Goal: Check status: Check status

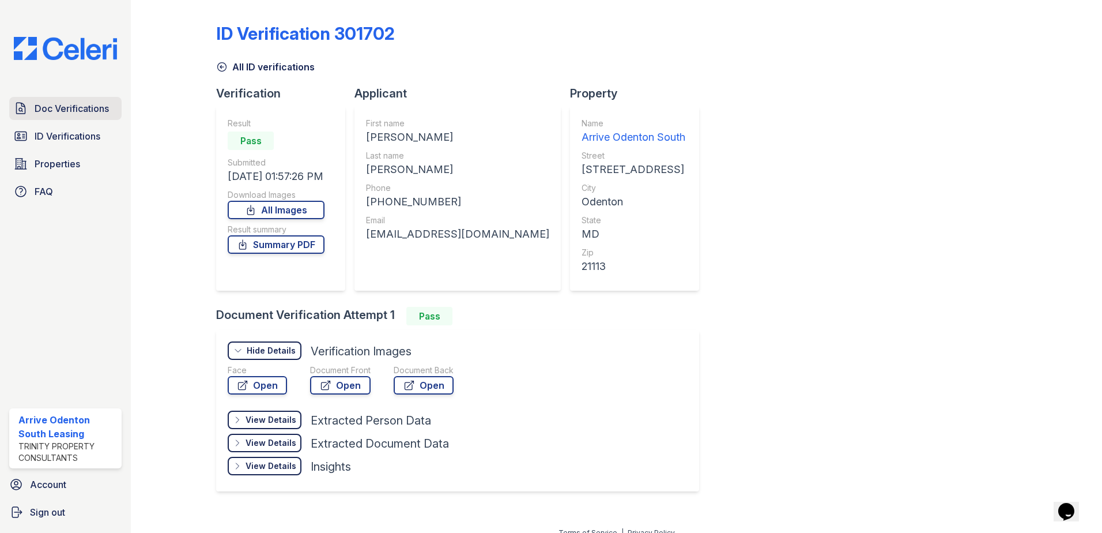
click at [62, 106] on span "Doc Verifications" at bounding box center [72, 108] width 74 height 14
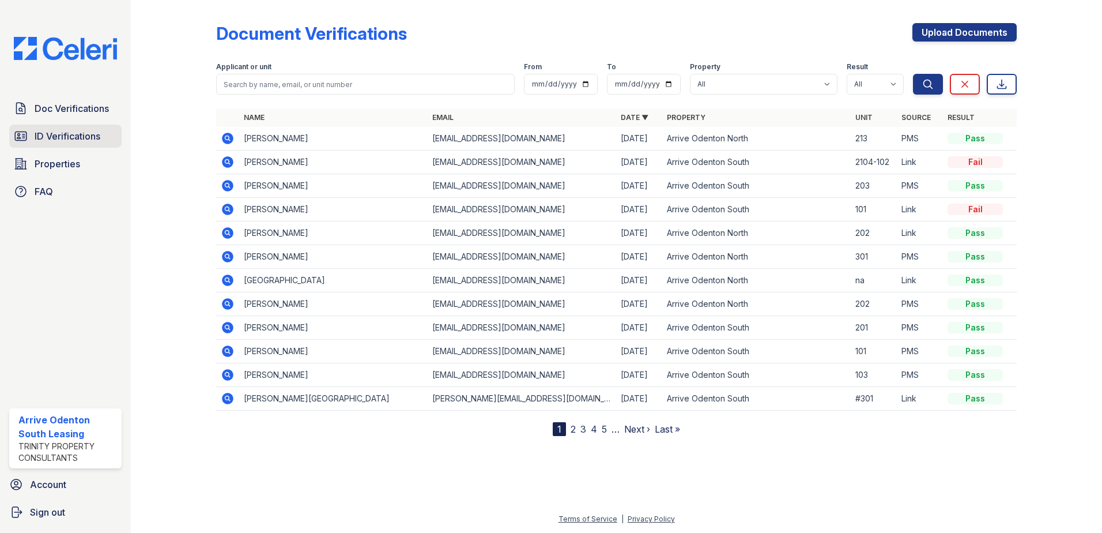
click at [63, 136] on span "ID Verifications" at bounding box center [68, 136] width 66 height 14
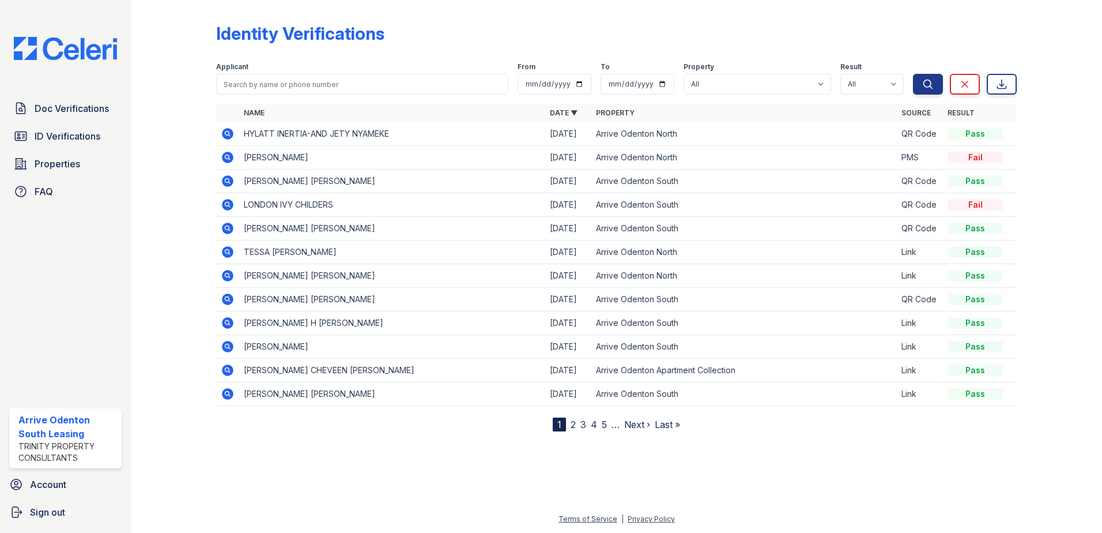
click at [229, 134] on icon at bounding box center [228, 134] width 12 height 12
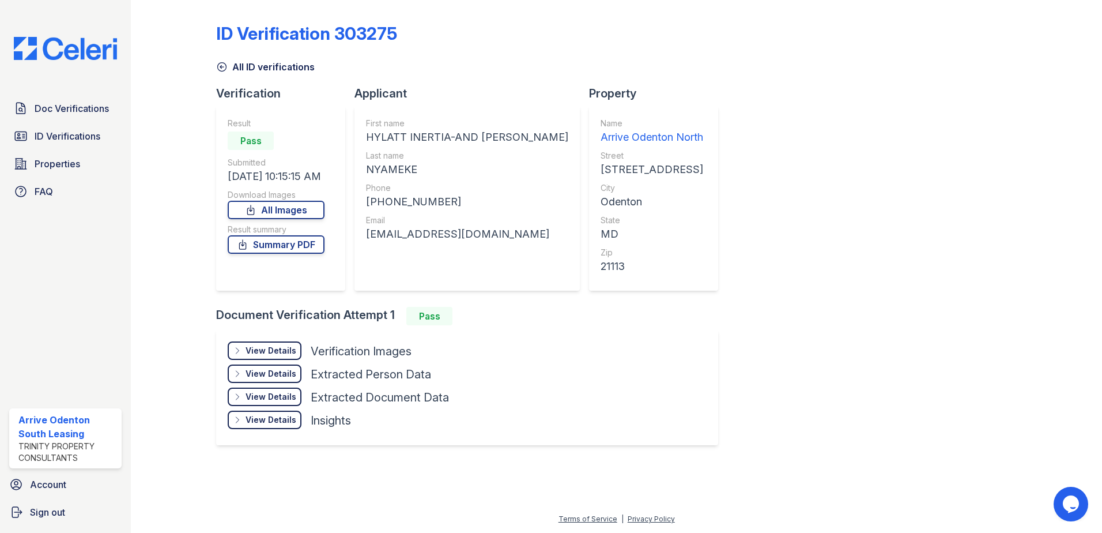
click at [271, 352] on div "View Details" at bounding box center [271, 351] width 51 height 12
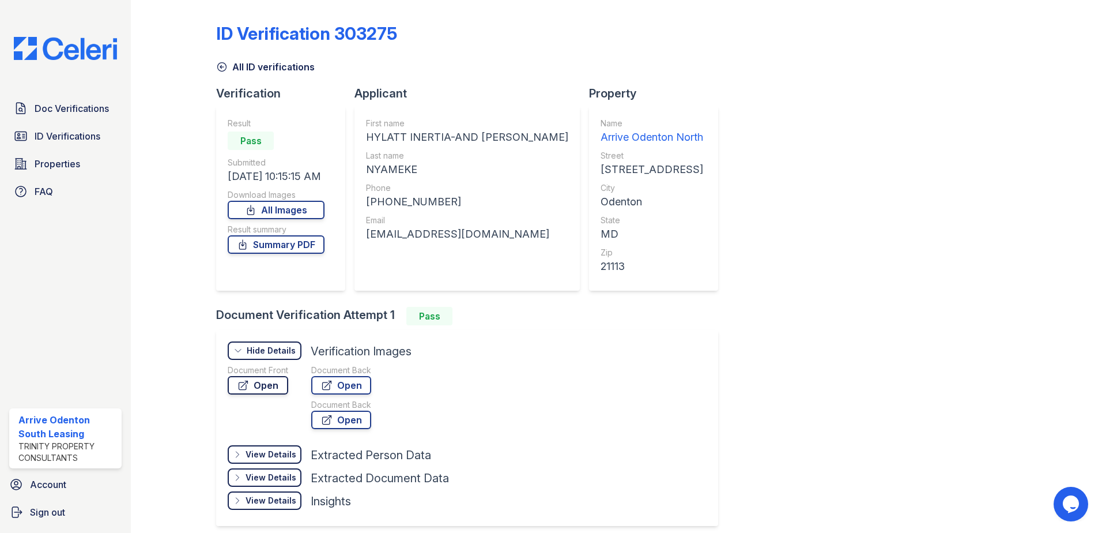
click at [273, 384] on link "Open" at bounding box center [258, 385] width 61 height 18
drag, startPoint x: 483, startPoint y: 235, endPoint x: 367, endPoint y: 238, distance: 116.5
click at [367, 238] on div "hanyameke@gmail.com" at bounding box center [467, 234] width 202 height 16
drag, startPoint x: 367, startPoint y: 238, endPoint x: 380, endPoint y: 239, distance: 13.3
copy div "hanyameke@gmail.com"
